Goal: Transaction & Acquisition: Subscribe to service/newsletter

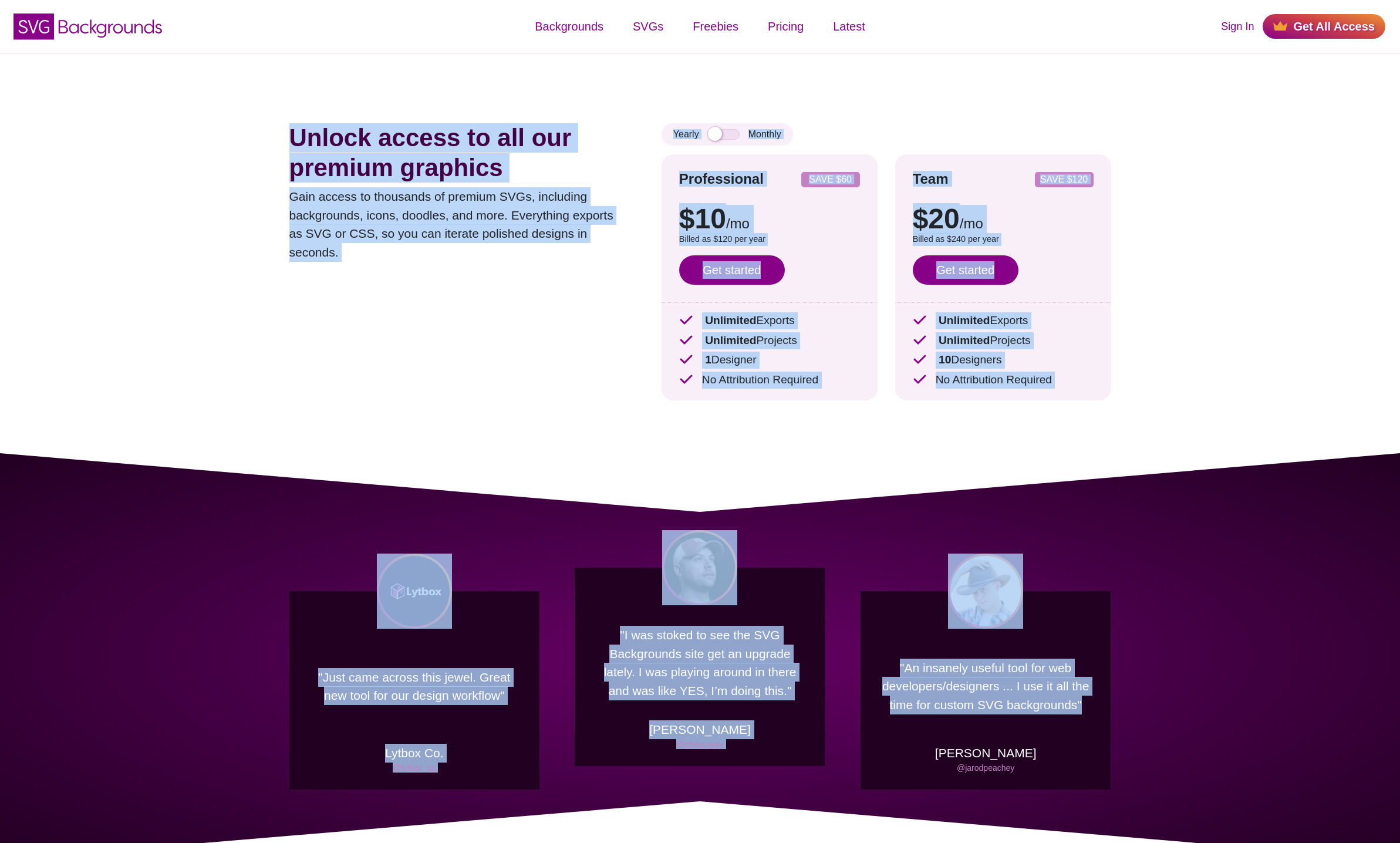
drag, startPoint x: 398, startPoint y: 208, endPoint x: 1147, endPoint y: 788, distance: 947.3
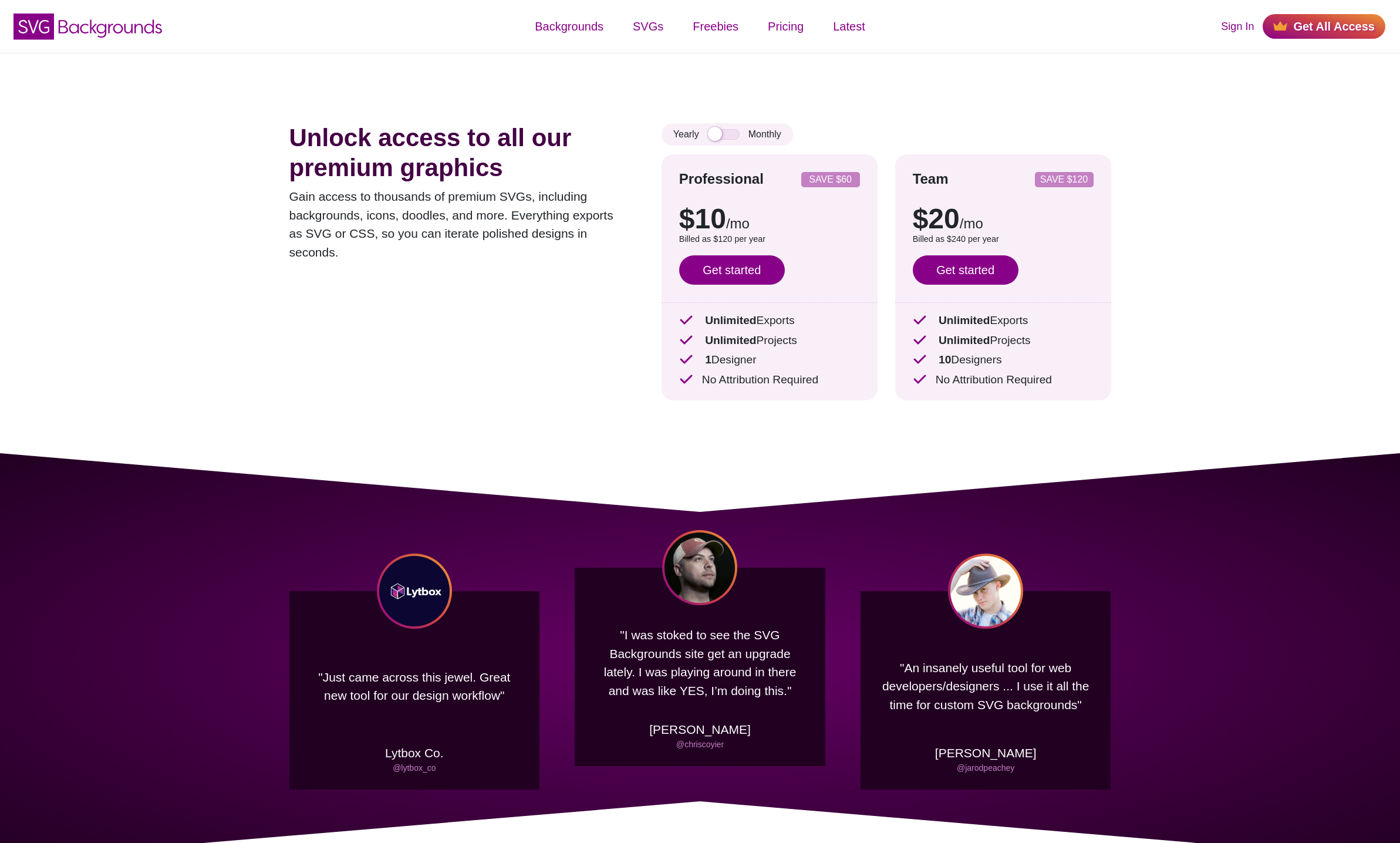
click at [1147, 788] on div ""Just came across this jewel. Great new tool for our design workflow" Lytbox Co…" at bounding box center [700, 656] width 1400 height 407
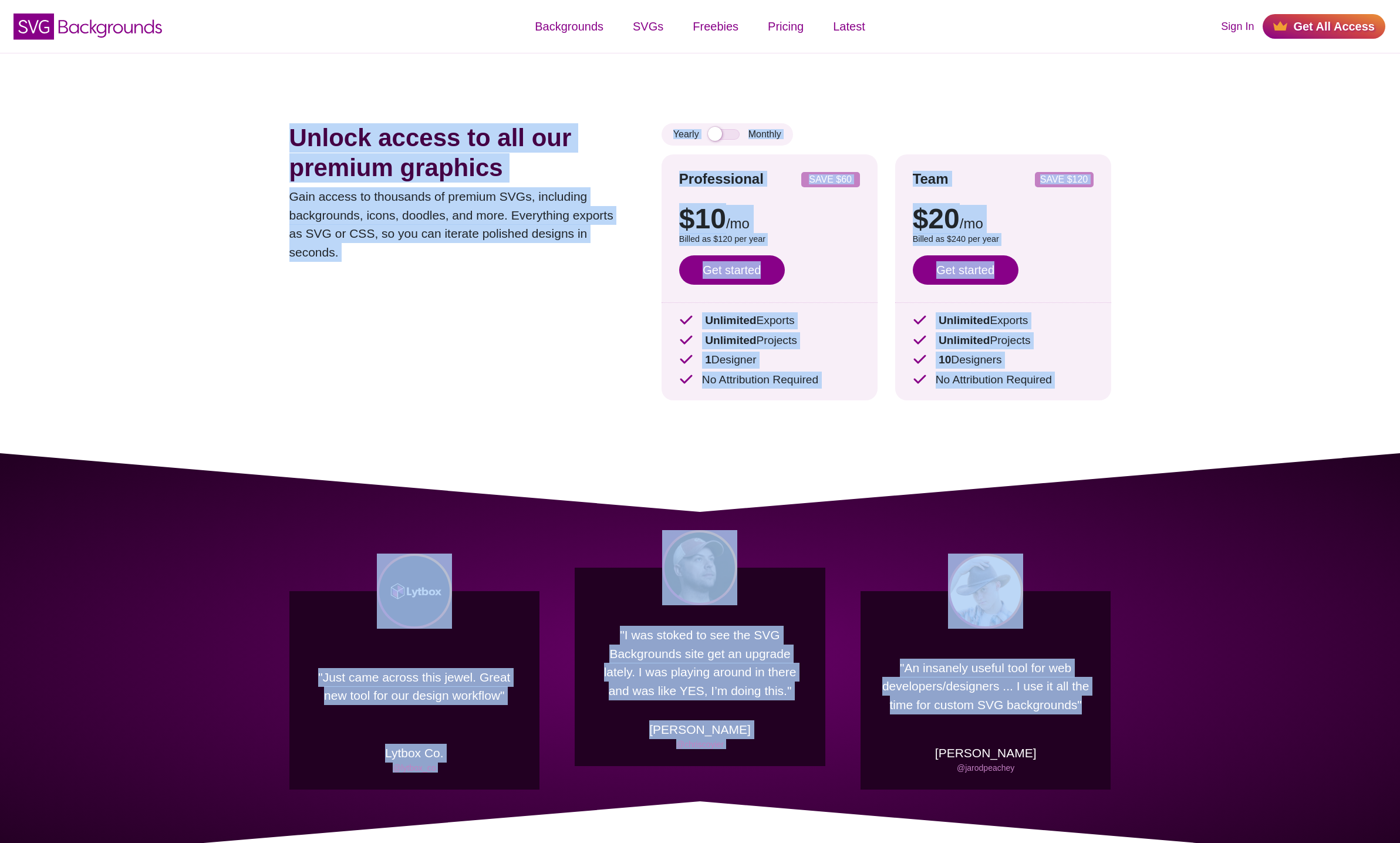
drag, startPoint x: 1146, startPoint y: 788, endPoint x: 276, endPoint y: 83, distance: 1119.8
click at [276, 83] on div "Unlock access to all our premium graphics Gain access to thousands of premium S…" at bounding box center [700, 253] width 892 height 400
drag, startPoint x: 995, startPoint y: 633, endPoint x: 1254, endPoint y: 754, distance: 285.9
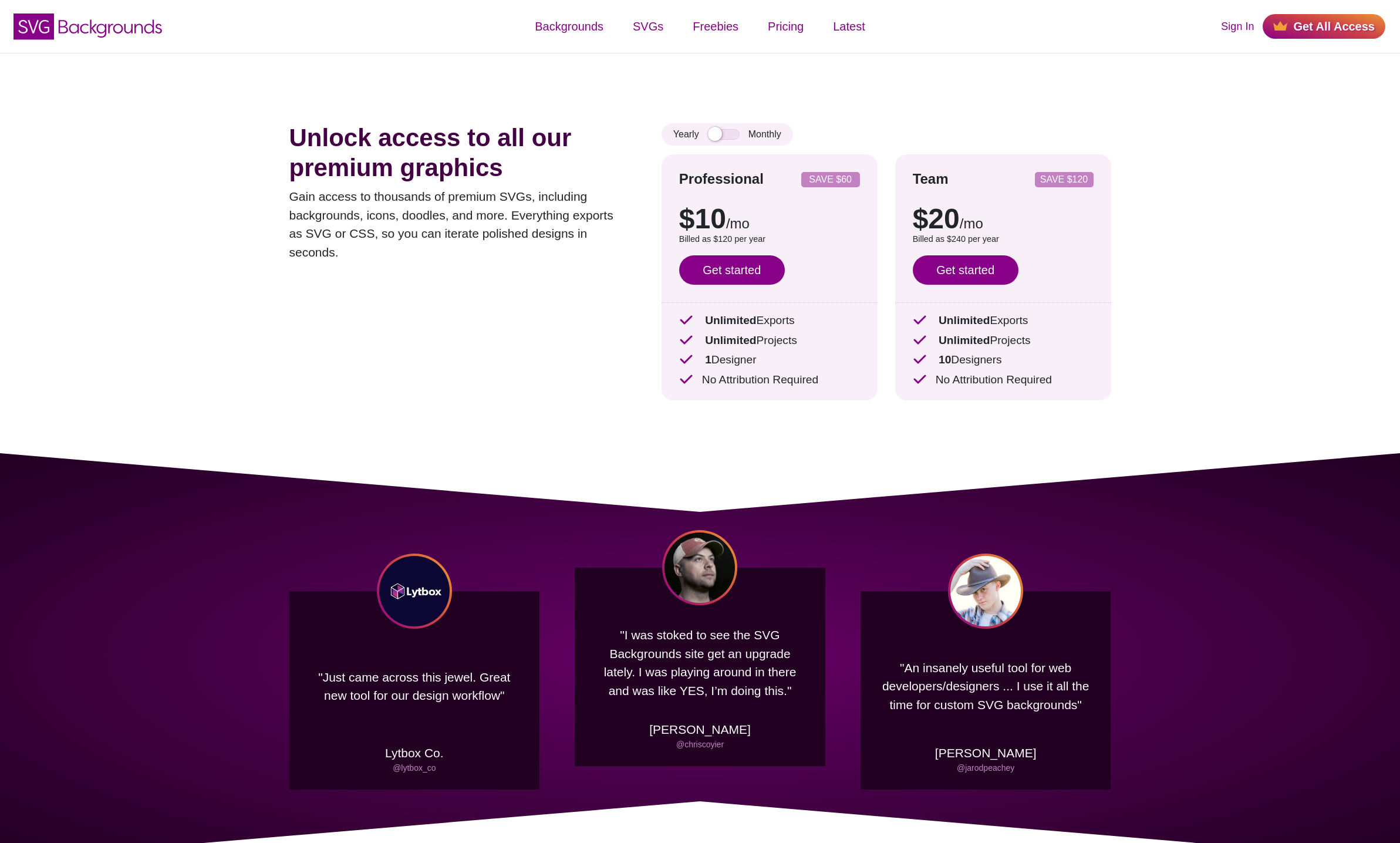
click at [1254, 754] on div ""Just came across this jewel. Great new tool for our design workflow" Lytbox Co…" at bounding box center [700, 656] width 1400 height 407
drag, startPoint x: 1044, startPoint y: 76, endPoint x: 1096, endPoint y: 379, distance: 307.4
click at [1096, 379] on div "Unlock access to all our premium graphics Gain access to thousands of premium S…" at bounding box center [700, 253] width 892 height 400
drag, startPoint x: 1096, startPoint y: 379, endPoint x: 1062, endPoint y: 479, distance: 105.6
click at [1067, 479] on div ""Just came across this jewel. Great new tool for our design workflow" Lytbox Co…" at bounding box center [700, 656] width 1400 height 407
